Goal: Information Seeking & Learning: Understand process/instructions

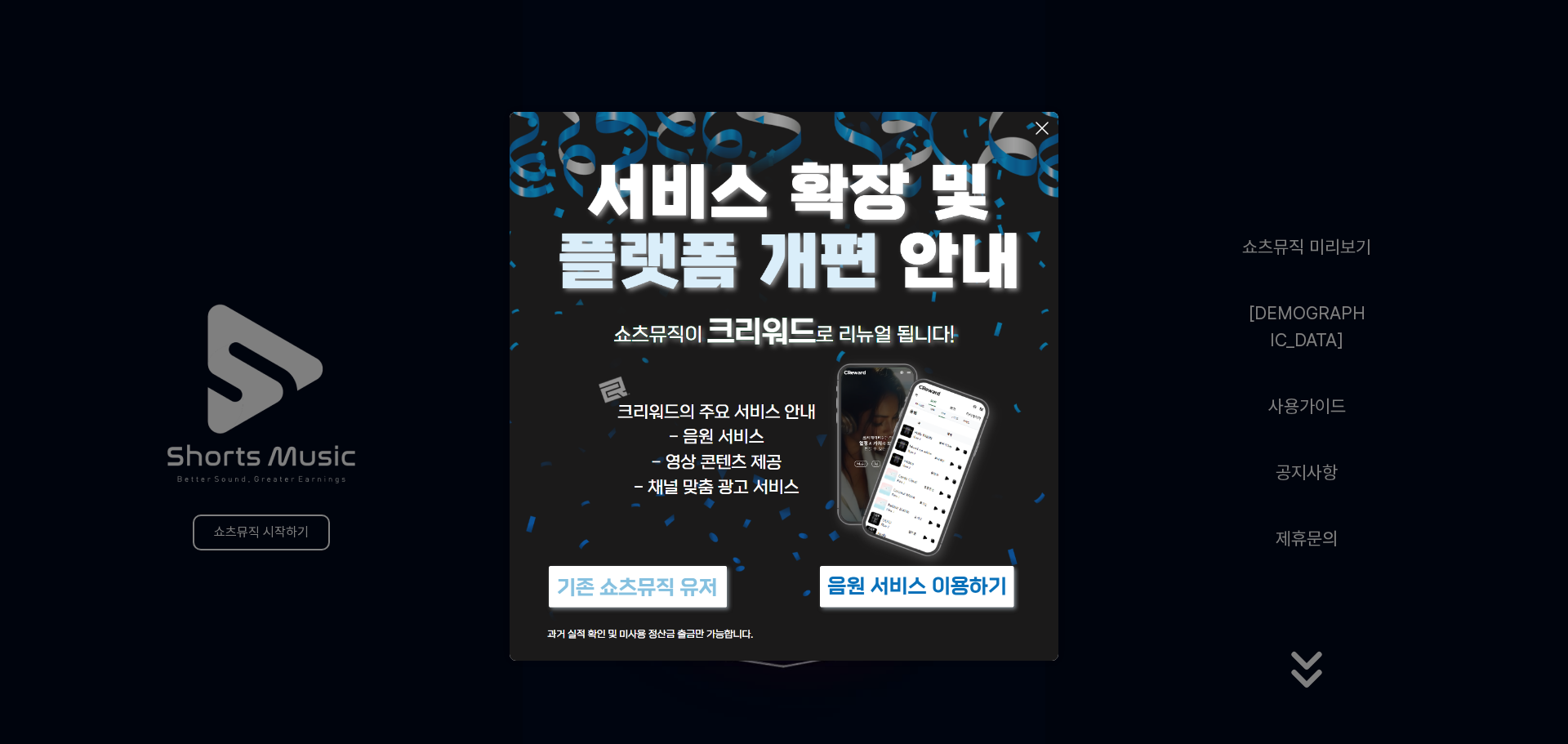
click at [671, 586] on img at bounding box center [637, 586] width 204 height 61
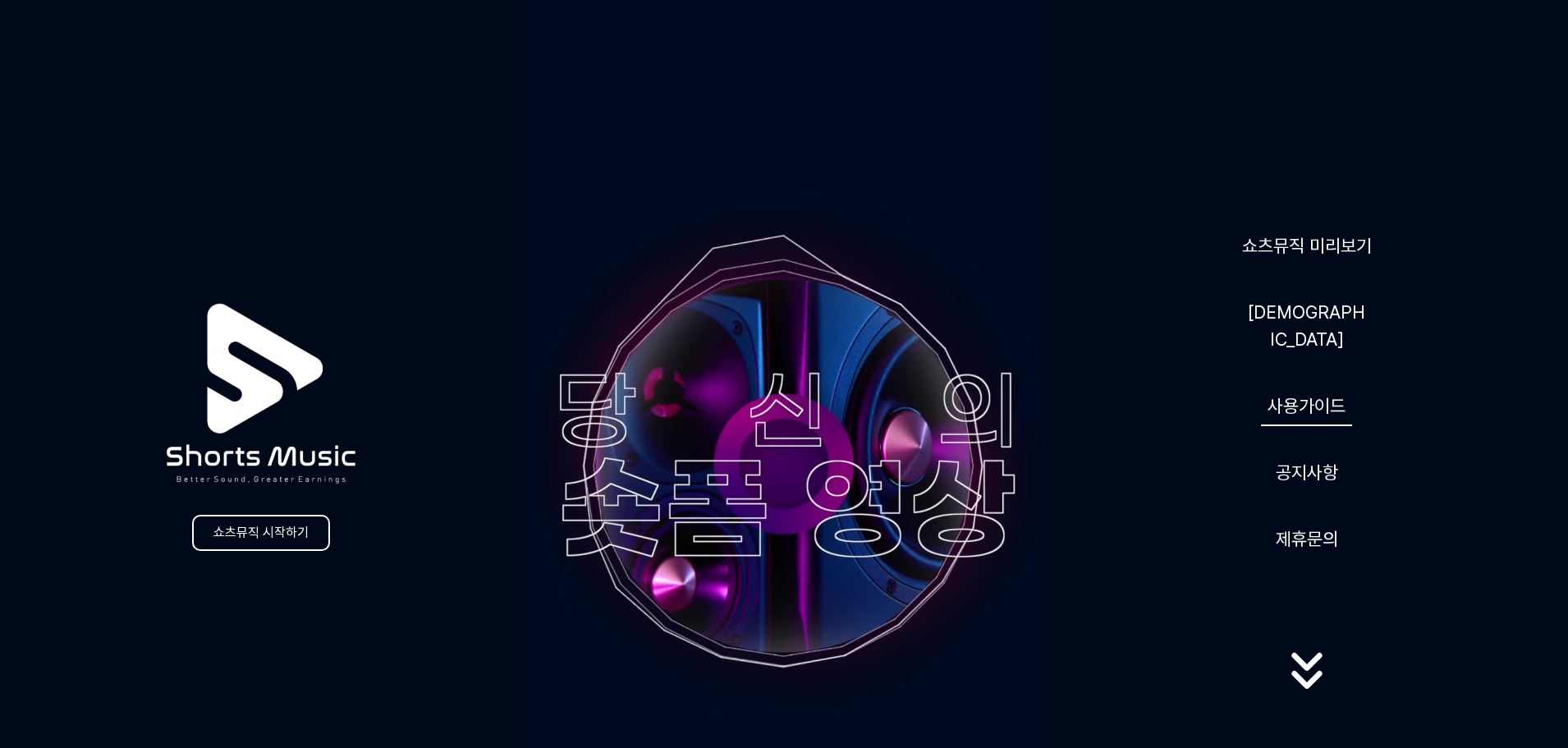
click at [1302, 402] on link "사용가이드" at bounding box center [1306, 406] width 91 height 40
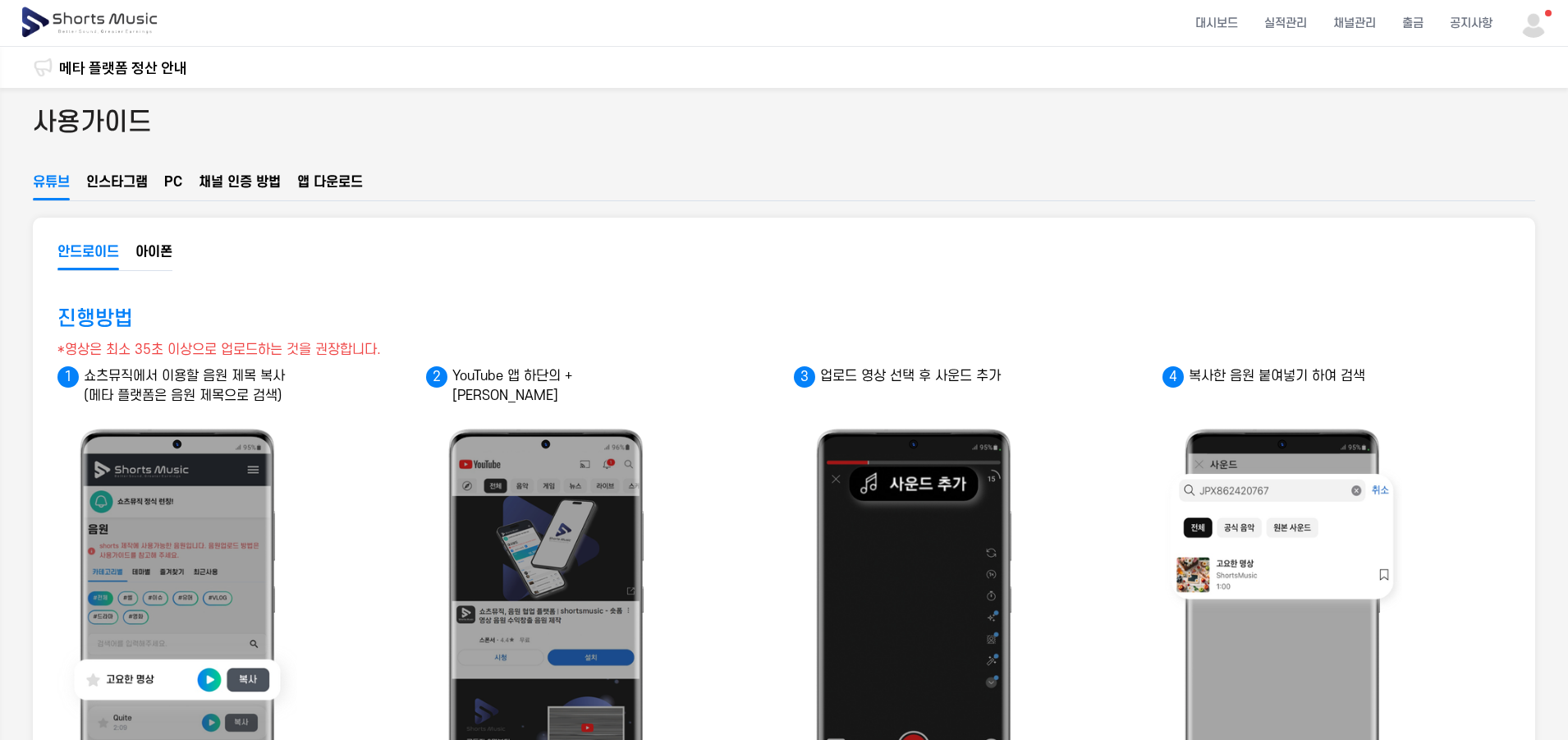
click at [133, 188] on button "인스타그램" at bounding box center [117, 186] width 62 height 28
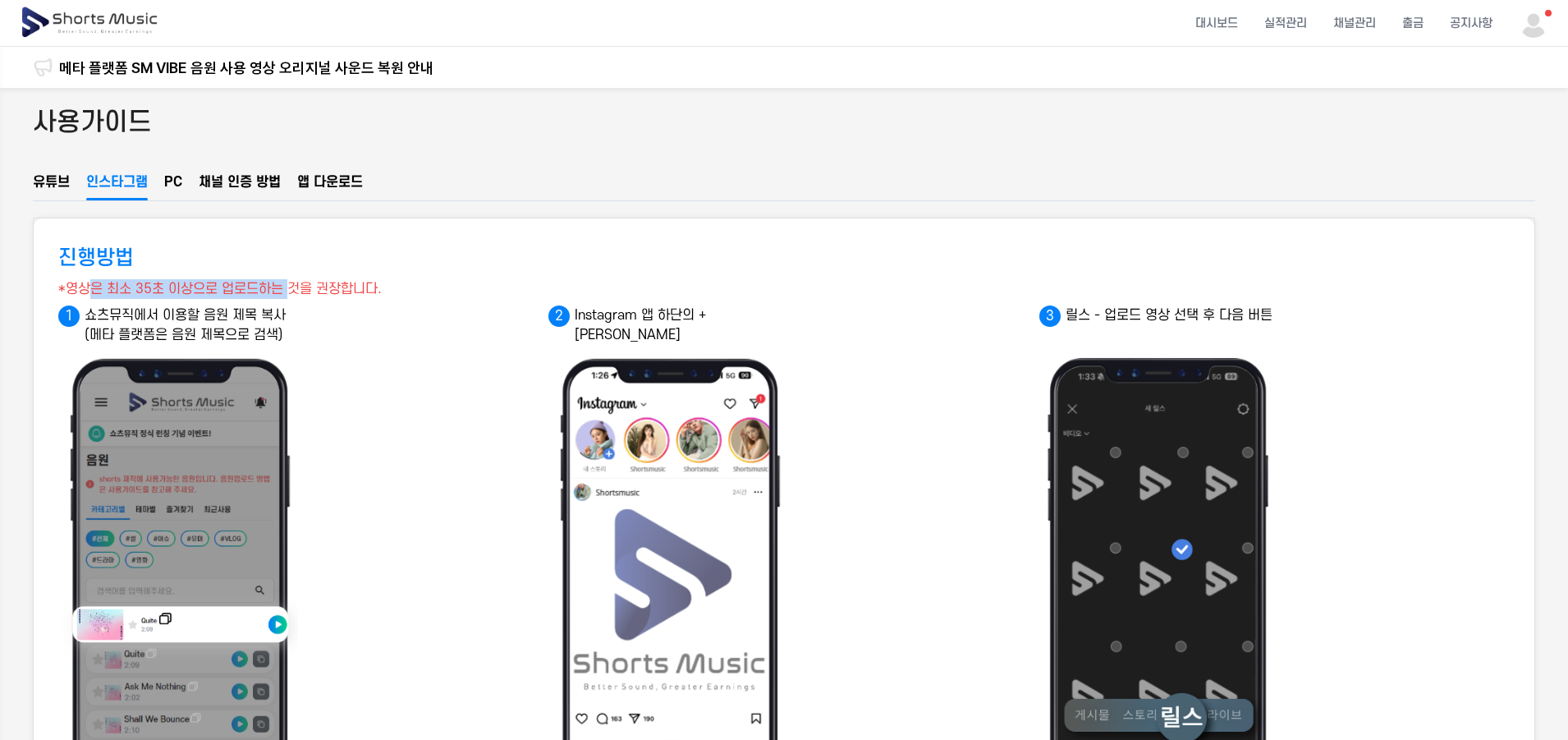
drag, startPoint x: 89, startPoint y: 288, endPoint x: 292, endPoint y: 291, distance: 203.0
click at [292, 291] on div "*영상은 최소 35초 이상으로 업로드하는 것을 권장합니다." at bounding box center [220, 289] width 323 height 19
click at [216, 293] on div "*영상은 최소 35초 이상으로 업로드하는 것을 권장합니다." at bounding box center [220, 289] width 323 height 19
click at [171, 188] on button "PC" at bounding box center [173, 186] width 18 height 28
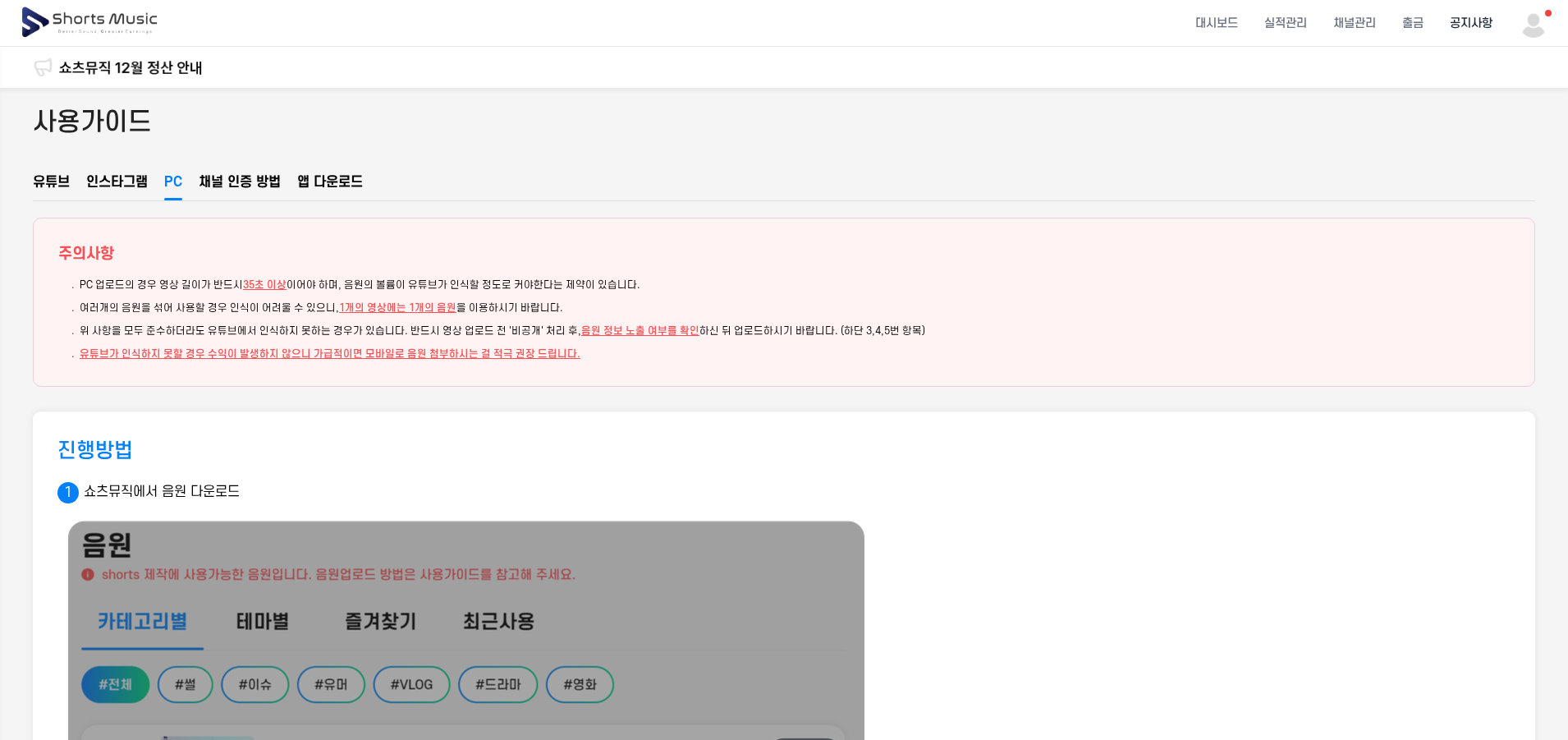
click at [1461, 19] on li "공지사항" at bounding box center [1472, 23] width 69 height 43
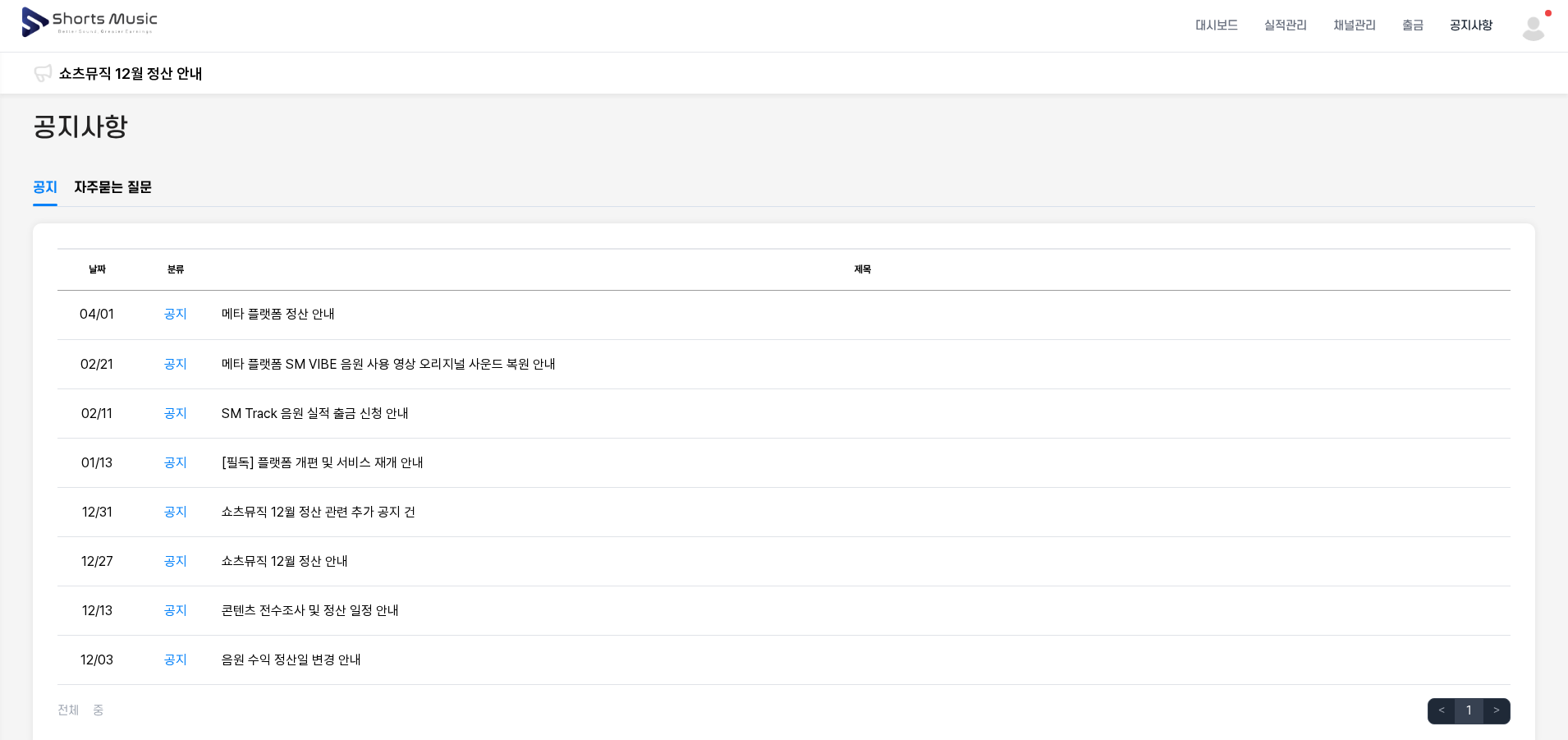
click at [86, 12] on img at bounding box center [90, 23] width 142 height 46
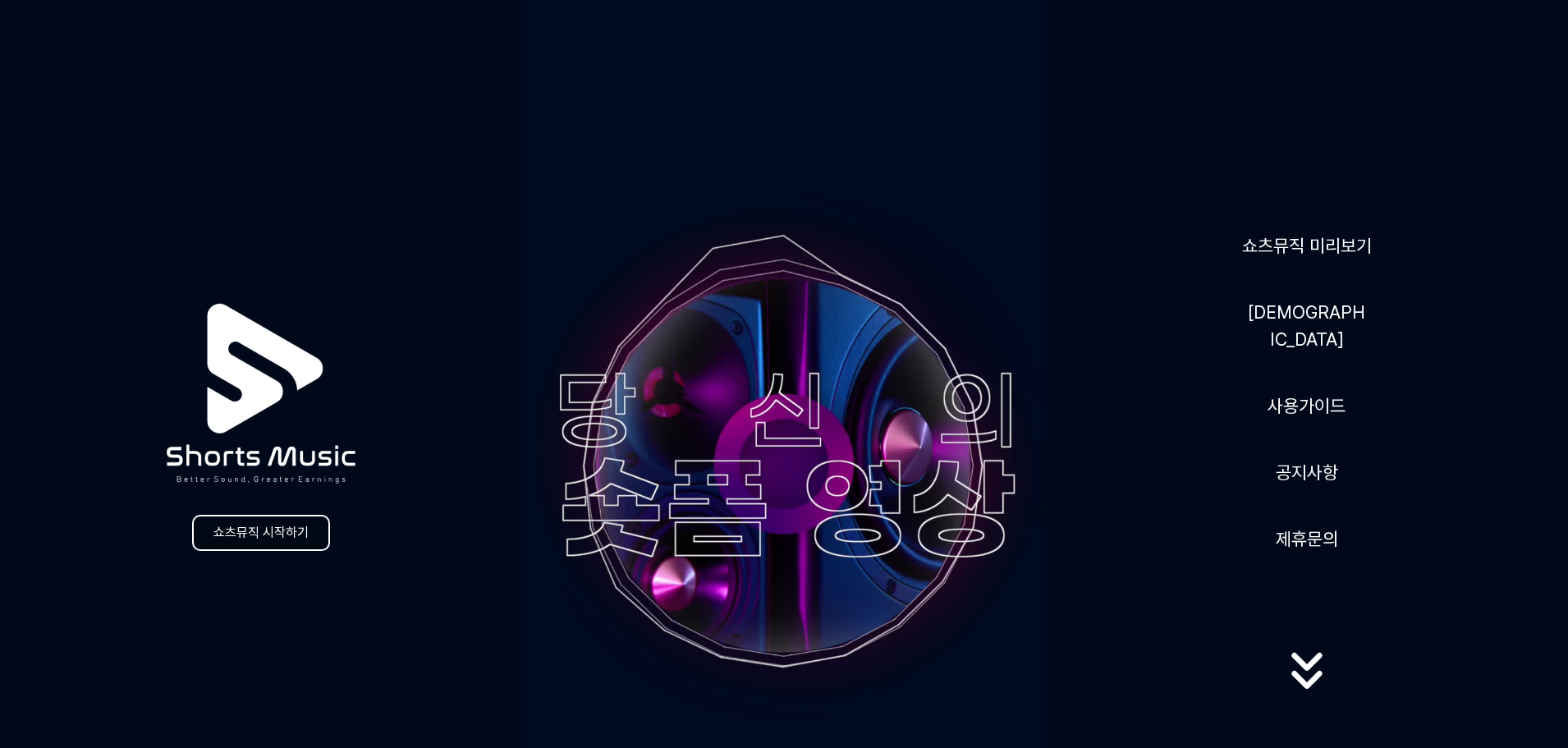
click at [237, 530] on link "쇼츠뮤직 시작하기" at bounding box center [261, 533] width 138 height 37
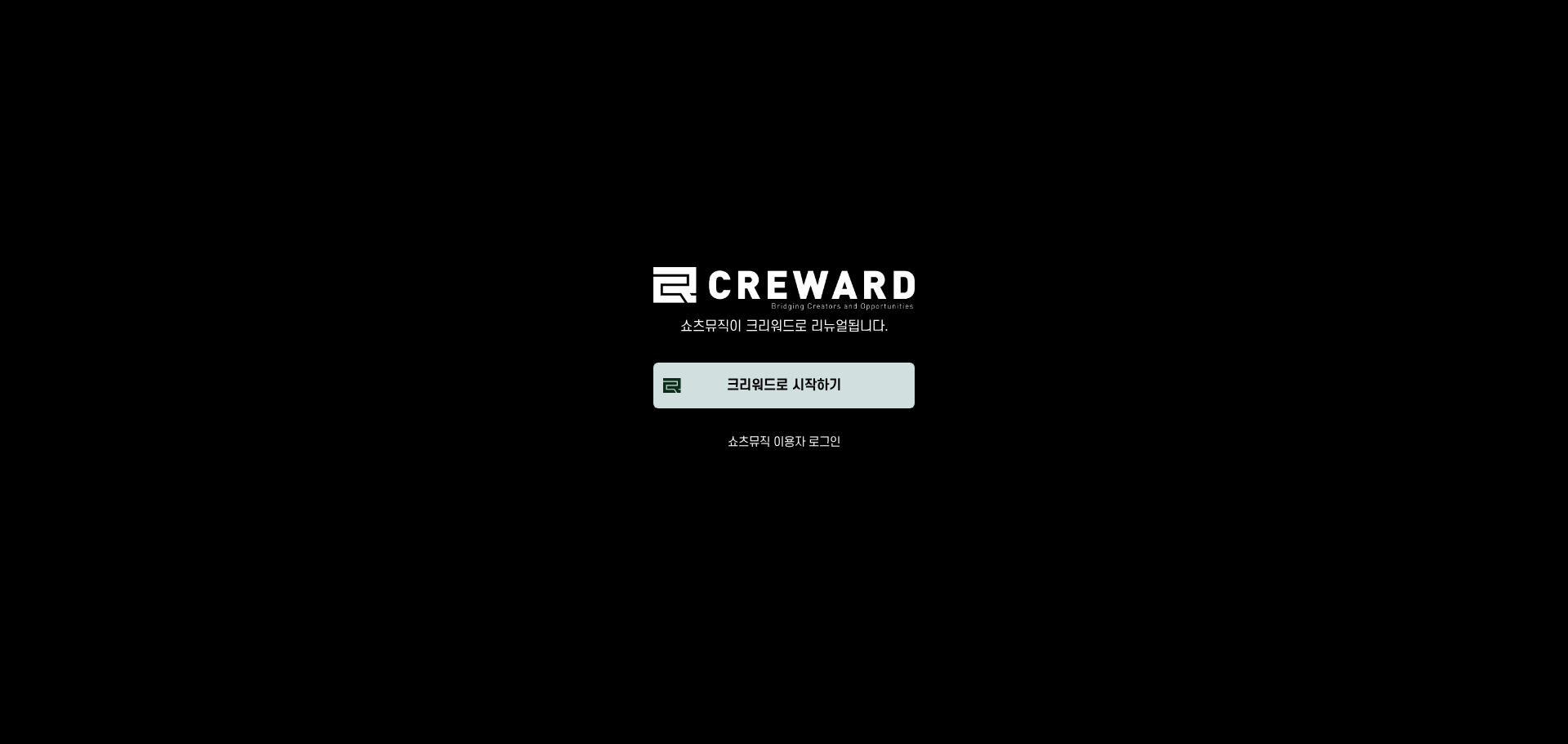
click at [783, 384] on div "크리워드로 시작하기" at bounding box center [784, 385] width 115 height 19
